Goal: Information Seeking & Learning: Learn about a topic

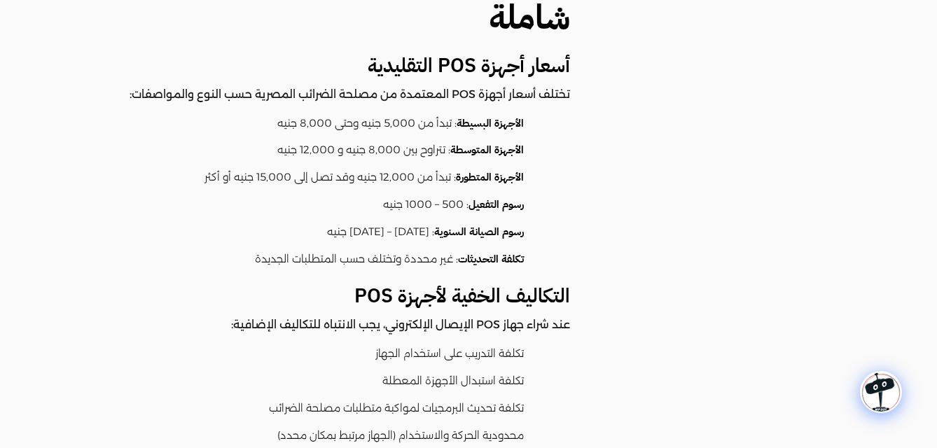
scroll to position [981, 0]
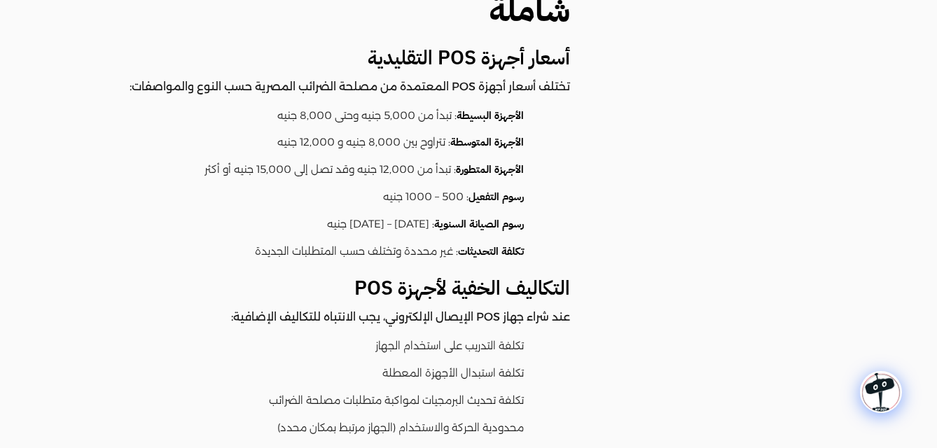
drag, startPoint x: 532, startPoint y: 246, endPoint x: 766, endPoint y: 356, distance: 259.1
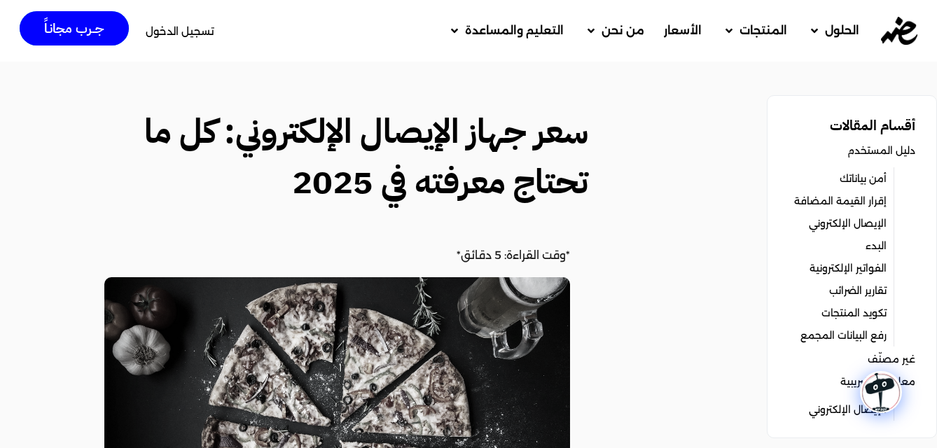
scroll to position [2288, 0]
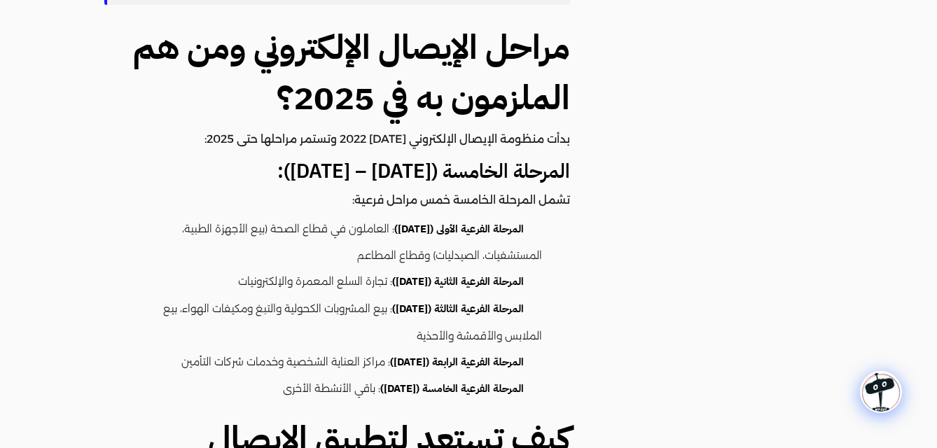
drag, startPoint x: 592, startPoint y: 365, endPoint x: 597, endPoint y: 392, distance: 27.1
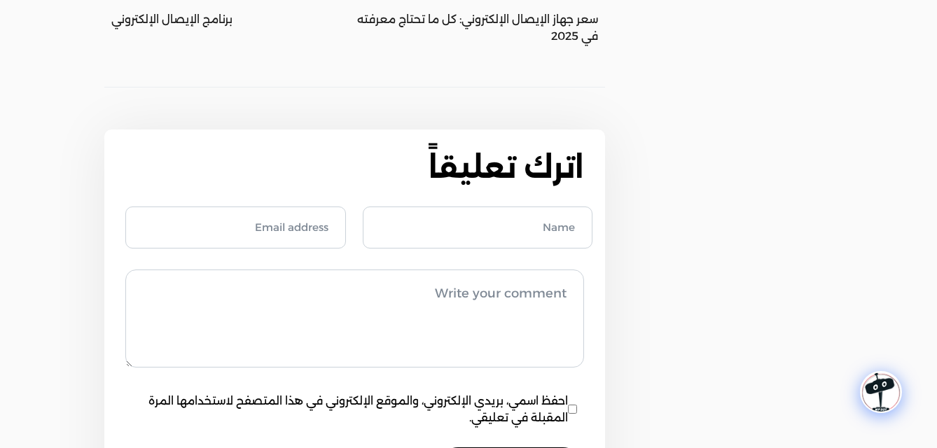
scroll to position [2346, 0]
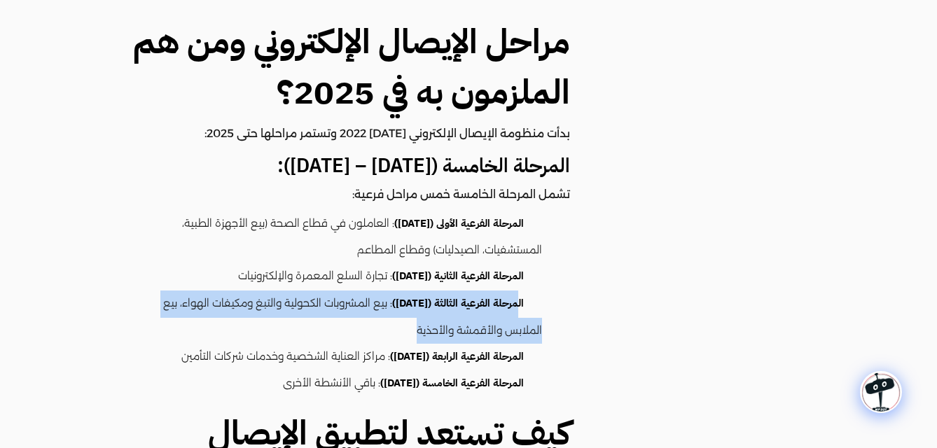
drag, startPoint x: 515, startPoint y: 251, endPoint x: 376, endPoint y: 268, distance: 140.4
click at [376, 291] on li "المرحلة الفرعية الثالثة ([DATE]) : بيع المشروبات الكحولية والتبغ ومكيفات الهواء…" at bounding box center [330, 317] width 424 height 53
click at [353, 291] on li "المرحلة الفرعية الثالثة (15 يناير 2025) : بيع المشروبات الكحولية والتبغ ومكيفات…" at bounding box center [330, 317] width 424 height 53
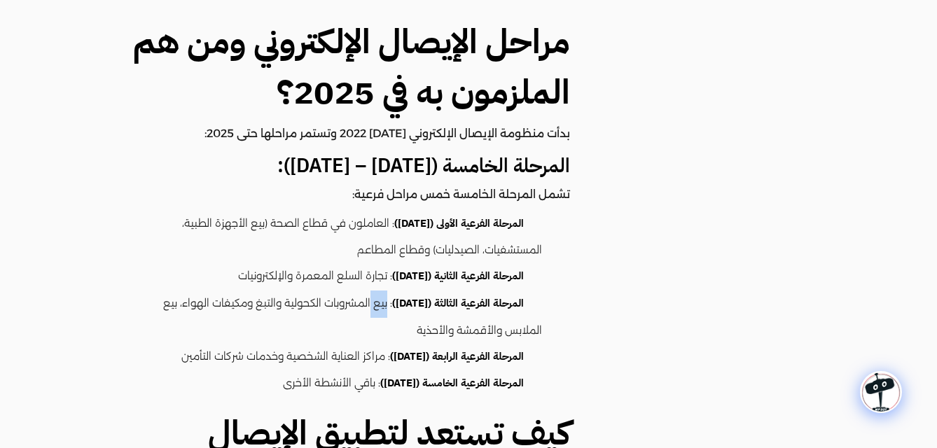
click at [353, 291] on li "المرحلة الفرعية الثالثة (15 يناير 2025) : بيع المشروبات الكحولية والتبغ ومكيفات…" at bounding box center [330, 317] width 424 height 53
drag, startPoint x: 525, startPoint y: 222, endPoint x: 158, endPoint y: 201, distance: 366.9
click at [158, 211] on ul "المرحلة الفرعية الأولى (15 يوليو 2024) : العاملون في قطاع الصحة (بيع الأجهزة ال…" at bounding box center [337, 305] width 466 height 188
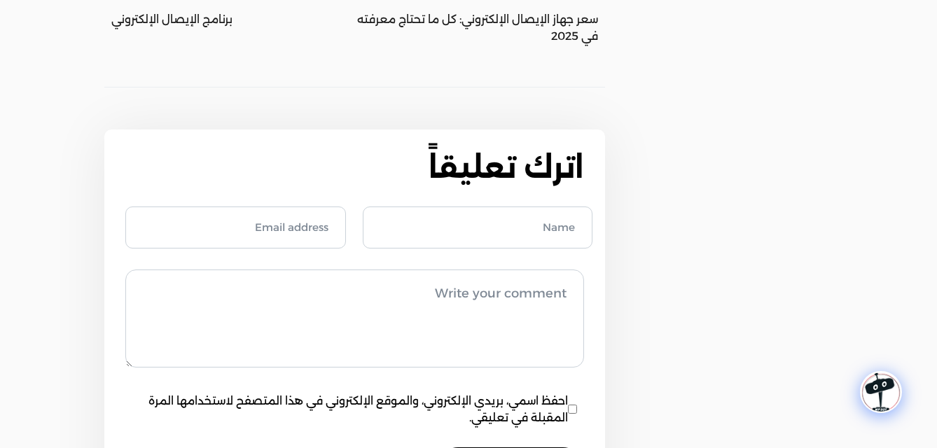
scroll to position [0, 0]
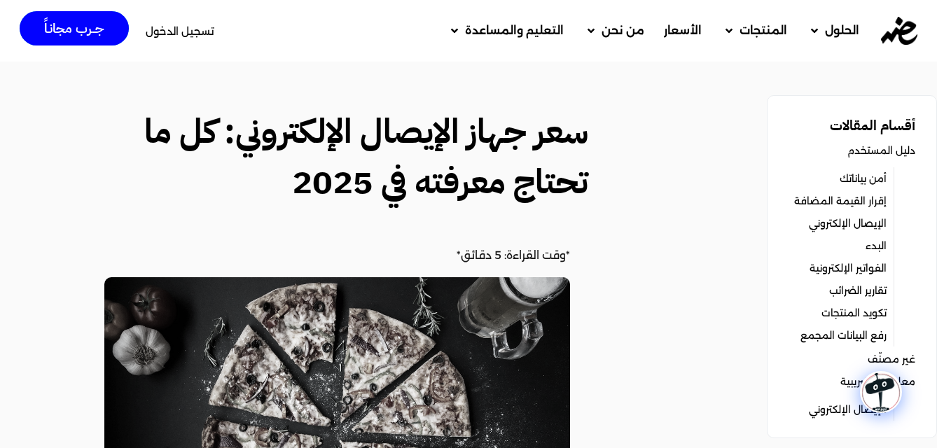
click at [668, 30] on span "الأسعار" at bounding box center [683, 30] width 38 height 17
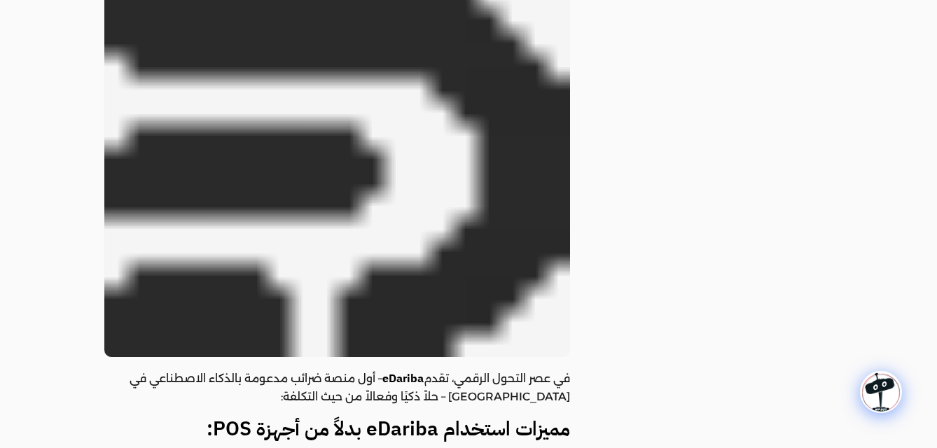
scroll to position [697, 0]
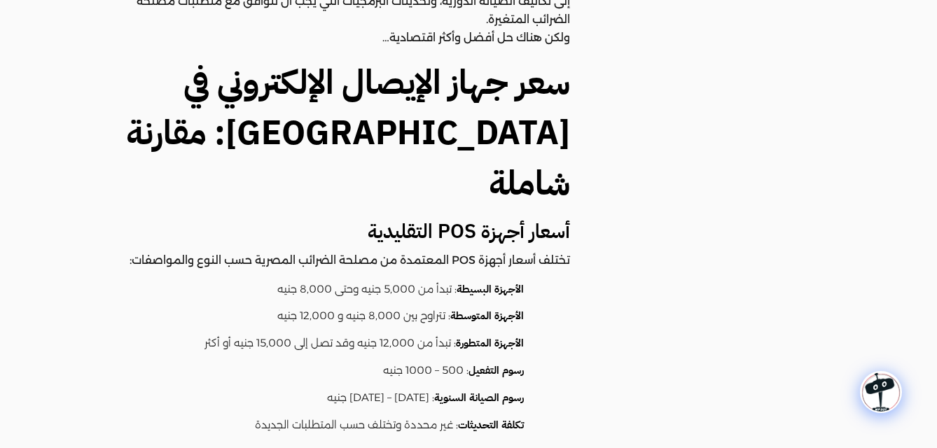
drag, startPoint x: 589, startPoint y: 284, endPoint x: 596, endPoint y: 317, distance: 33.0
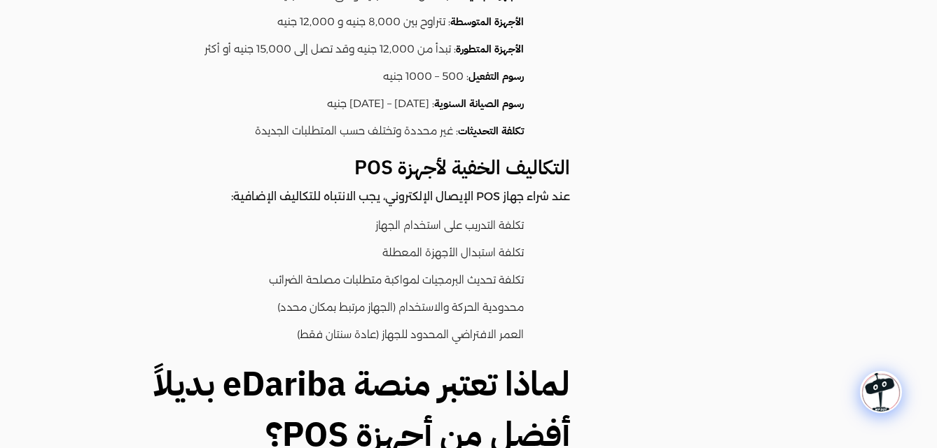
drag, startPoint x: 596, startPoint y: 317, endPoint x: 595, endPoint y: 355, distance: 38.5
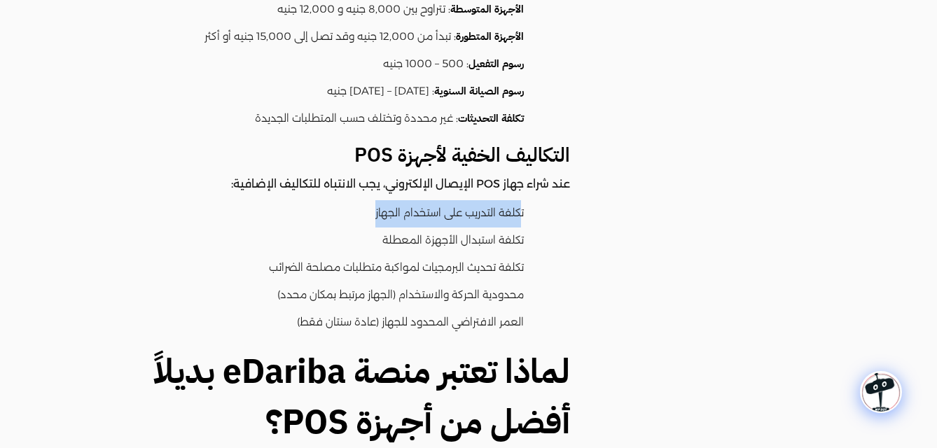
drag, startPoint x: 522, startPoint y: 163, endPoint x: 342, endPoint y: 168, distance: 180.1
click at [342, 200] on li "تكلفة التدريب على استخدام الجهاز" at bounding box center [330, 213] width 424 height 27
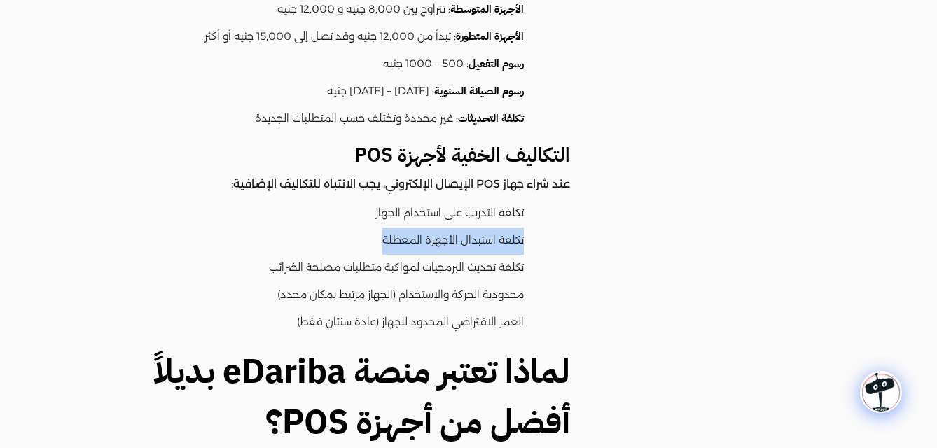
drag, startPoint x: 551, startPoint y: 189, endPoint x: 321, endPoint y: 200, distance: 230.7
click at [321, 200] on ul "تكلفة التدريب على استخدام الجهاز تكلفة استبدال الأجهزة المعطلة تكلفة تحديث البر…" at bounding box center [337, 268] width 466 height 136
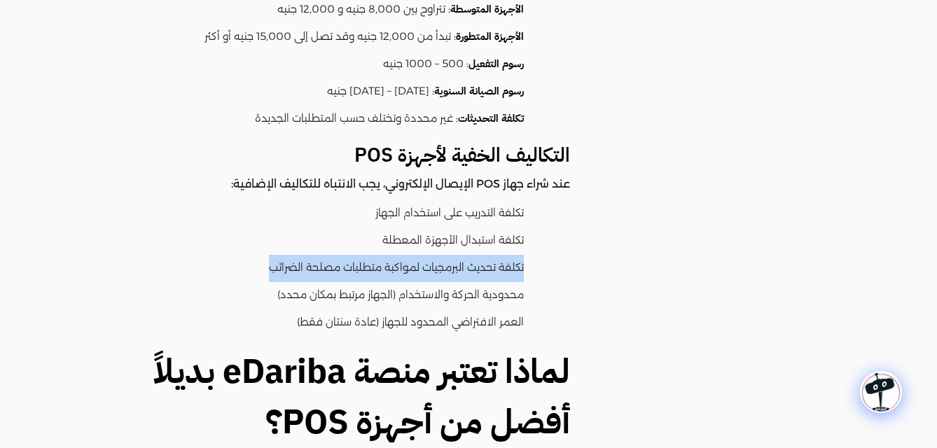
drag, startPoint x: 567, startPoint y: 209, endPoint x: 179, endPoint y: 209, distance: 387.3
click at [179, 209] on ul "تكلفة التدريب على استخدام الجهاز تكلفة استبدال الأجهزة المعطلة تكلفة تحديث البر…" at bounding box center [337, 268] width 466 height 136
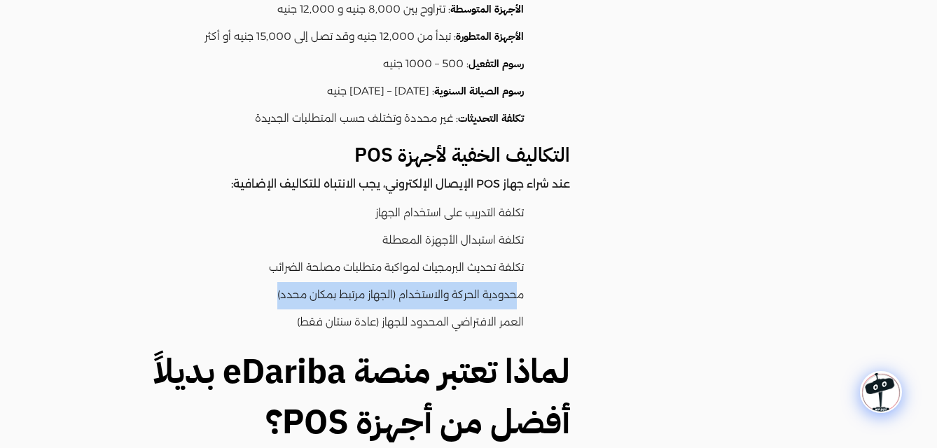
drag, startPoint x: 517, startPoint y: 245, endPoint x: 184, endPoint y: 248, distance: 332.7
click at [184, 282] on li "محدودية الحركة والاستخدام (الجهاز مرتبط بمكان محدد)" at bounding box center [330, 295] width 424 height 27
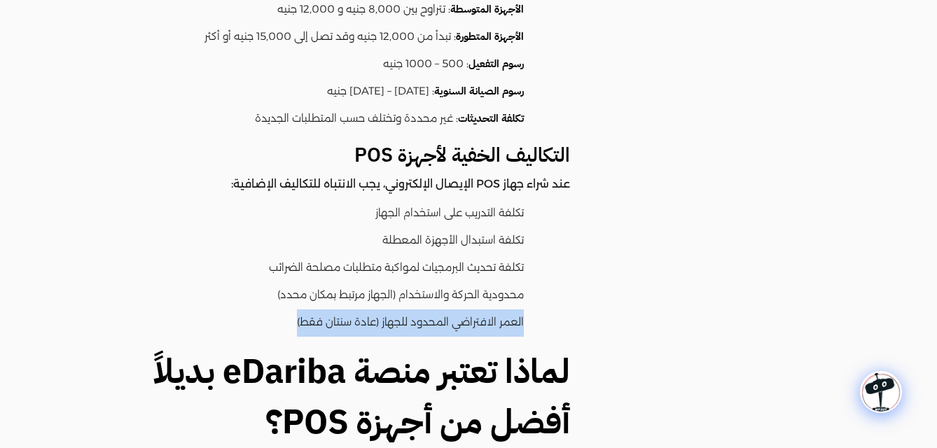
drag, startPoint x: 551, startPoint y: 277, endPoint x: 244, endPoint y: 277, distance: 307.5
click at [236, 277] on ul "تكلفة التدريب على استخدام الجهاز تكلفة استبدال الأجهزة المعطلة تكلفة تحديث البر…" at bounding box center [337, 268] width 466 height 136
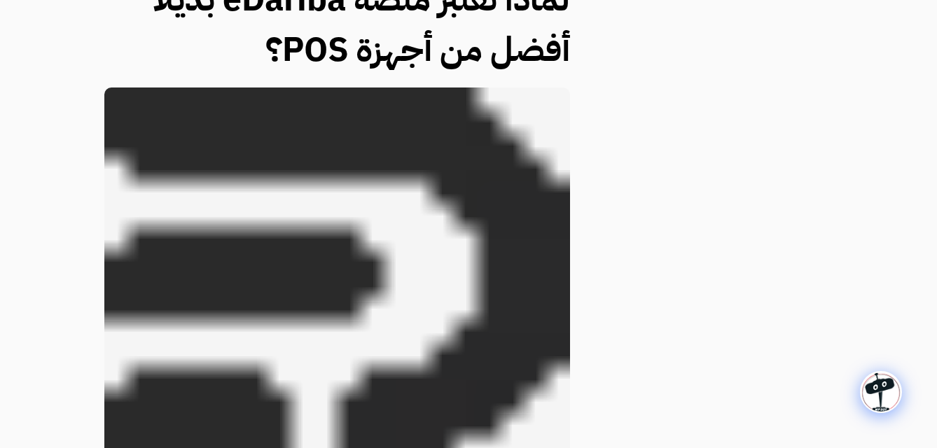
drag, startPoint x: 640, startPoint y: 282, endPoint x: 643, endPoint y: 340, distance: 57.5
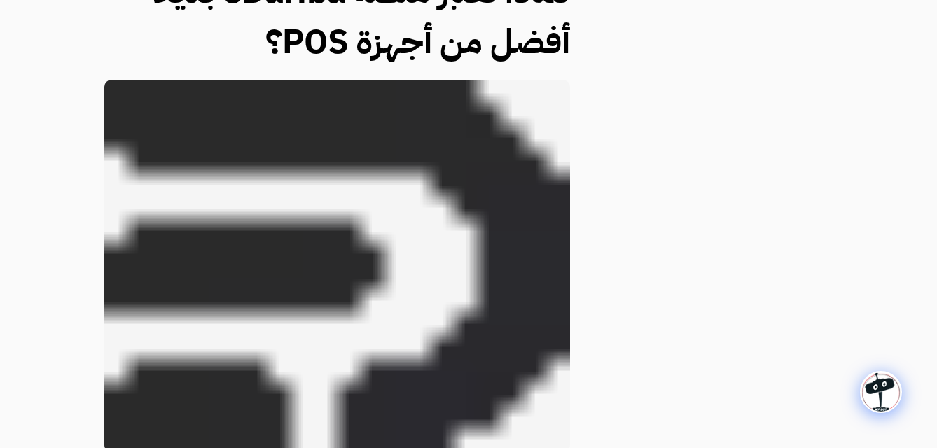
click at [394, 283] on img at bounding box center [337, 266] width 466 height 373
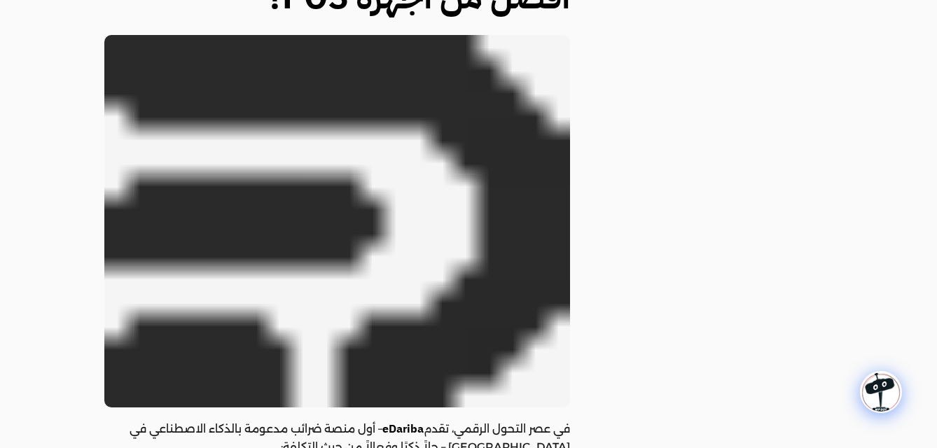
scroll to position [1656, 0]
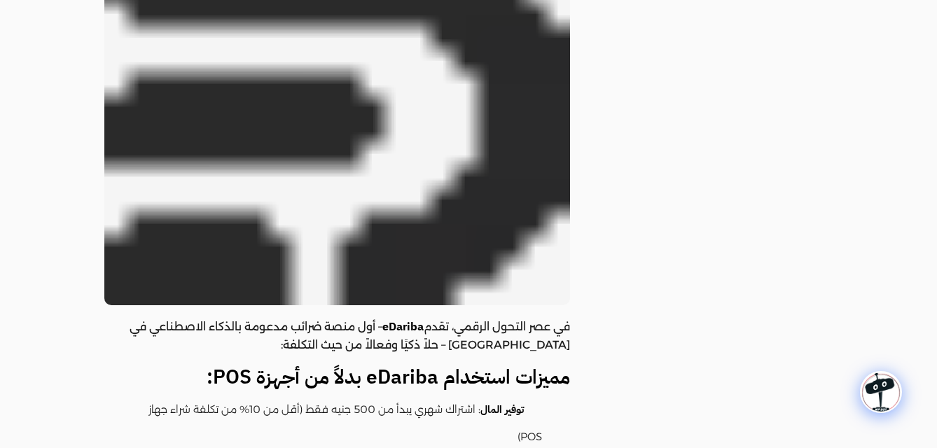
drag, startPoint x: 408, startPoint y: 323, endPoint x: 407, endPoint y: 387, distance: 63.8
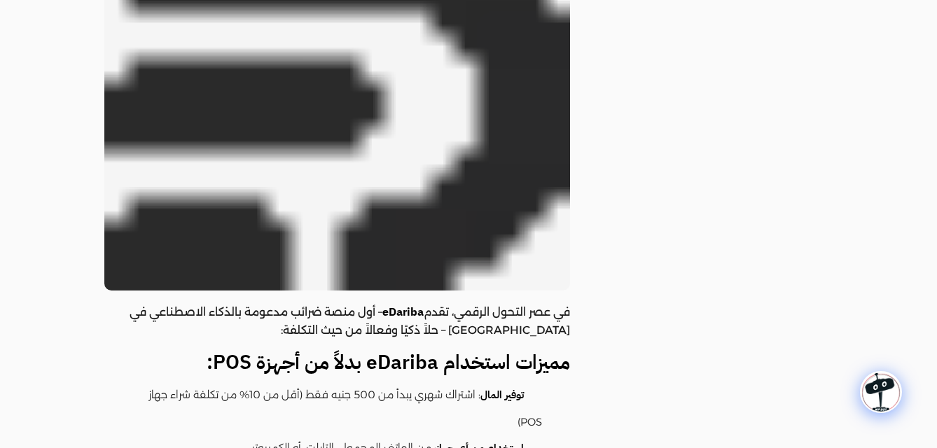
click at [410, 304] on strong "eDariba" at bounding box center [402, 312] width 41 height 17
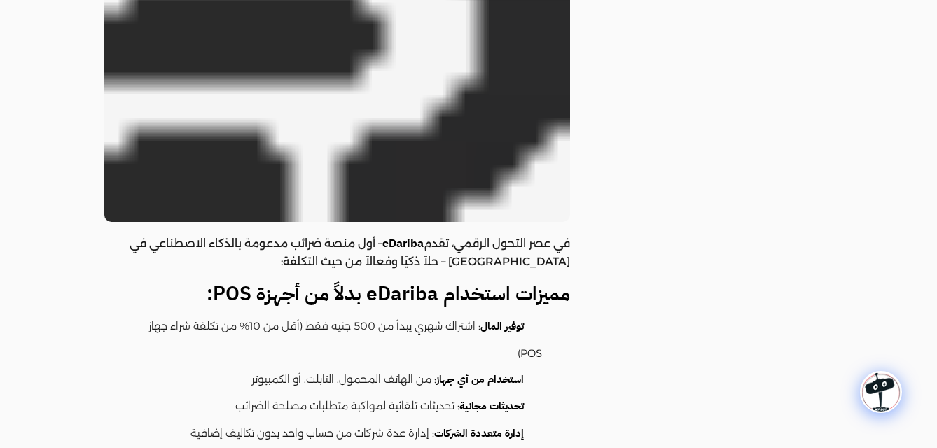
drag, startPoint x: 483, startPoint y: 350, endPoint x: 484, endPoint y: 378, distance: 28.0
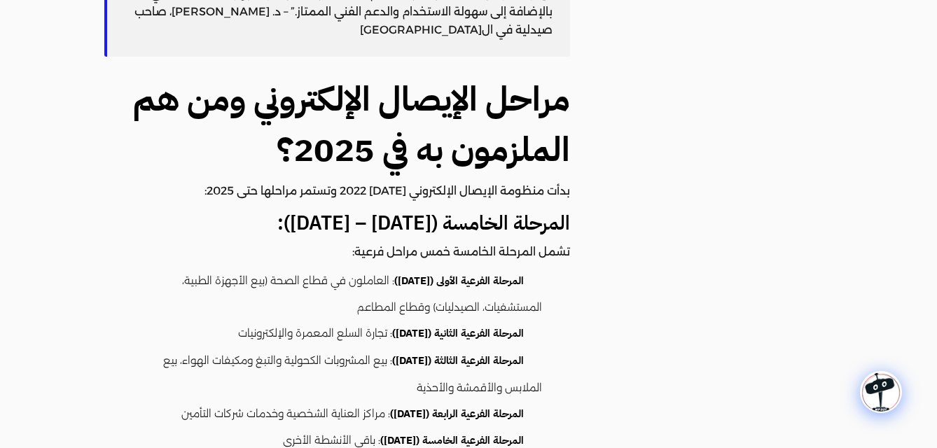
scroll to position [0, 0]
